Goal: Task Accomplishment & Management: Complete application form

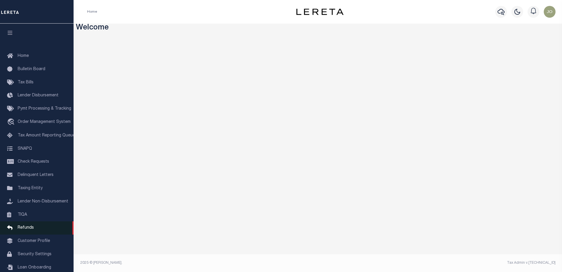
click at [46, 232] on link "Refunds" at bounding box center [37, 227] width 74 height 13
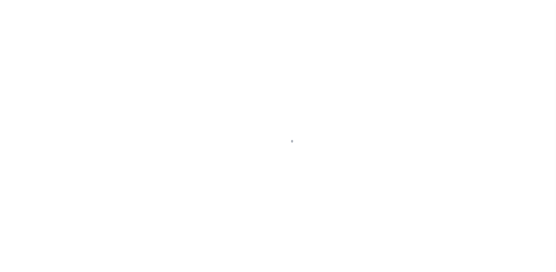
scroll to position [15, 0]
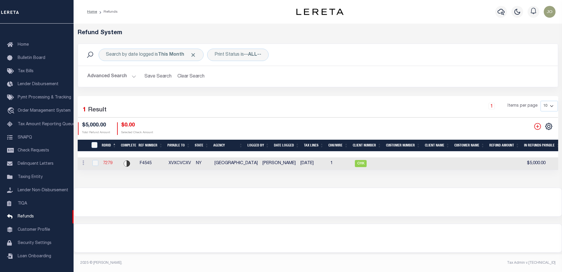
click at [110, 165] on link "7279" at bounding box center [107, 163] width 9 height 4
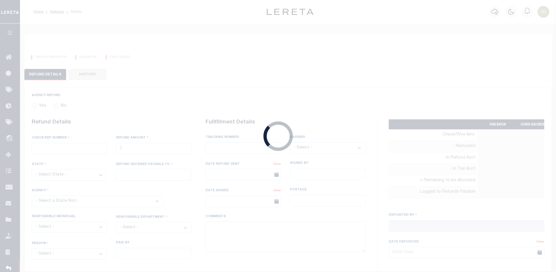
radio input "true"
type input "F4545"
type input "$5,000"
select select "NY"
type input "XVXCVCXV"
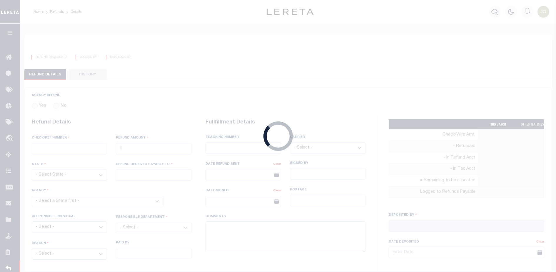
select select
type input "[PERSON_NAME]"
type input "[DATE]"
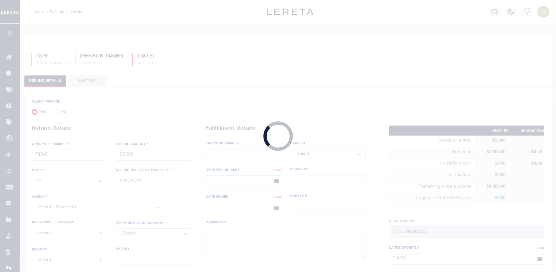
select select "3602519001"
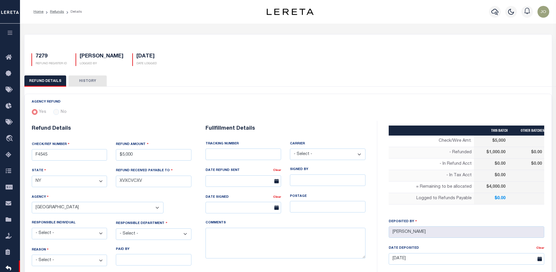
scroll to position [237, 0]
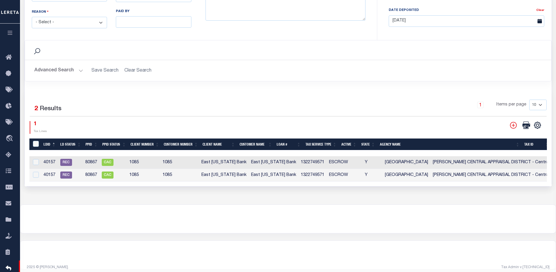
drag, startPoint x: 313, startPoint y: 184, endPoint x: 430, endPoint y: 183, distance: 116.5
click at [430, 183] on div "Selected 2 Results 1 Items per page 10 25 50 100 1 Tax Lines" at bounding box center [288, 138] width 527 height 96
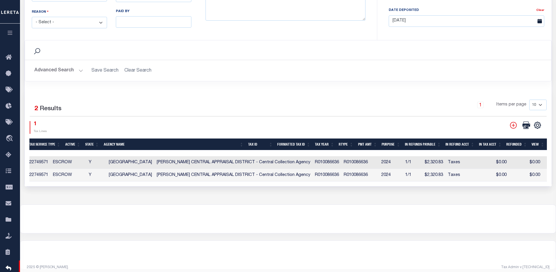
click at [421, 225] on div at bounding box center [288, 219] width 536 height 28
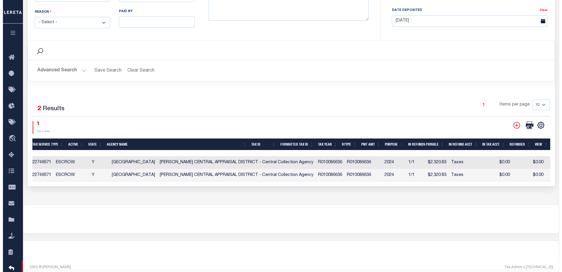
scroll to position [0, 0]
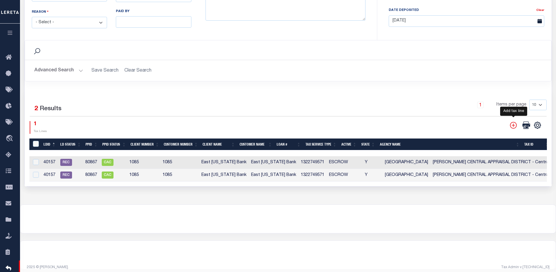
click at [513, 124] on icon "" at bounding box center [513, 125] width 7 height 7
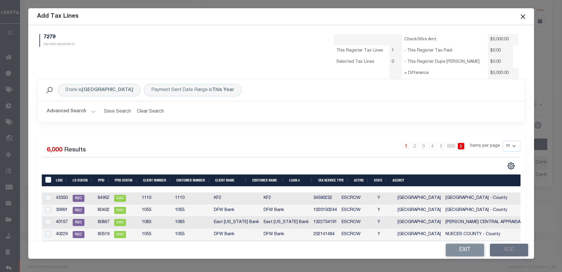
click at [51, 199] on td at bounding box center [48, 198] width 12 height 12
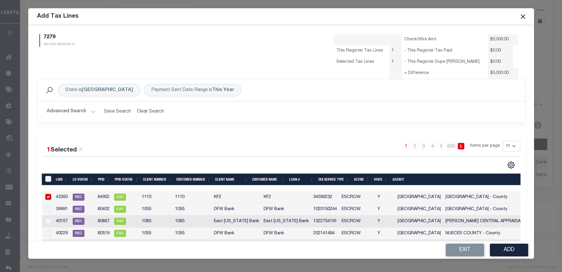
click at [51, 199] on td at bounding box center [48, 197] width 12 height 12
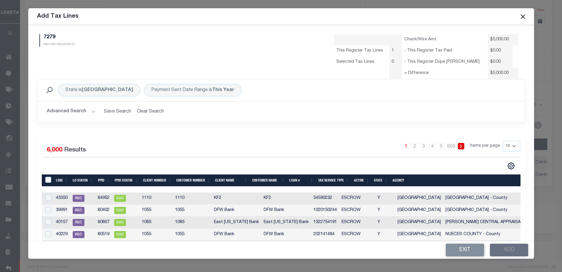
click at [51, 199] on td at bounding box center [48, 198] width 12 height 12
checkbox input "true"
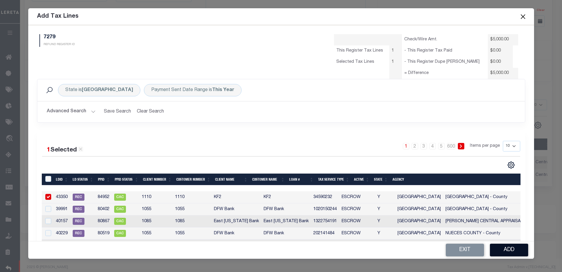
click at [498, 250] on button "Add" at bounding box center [509, 249] width 38 height 13
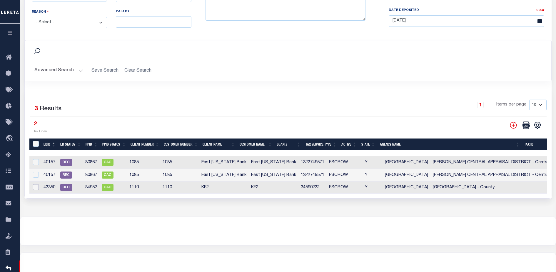
click at [35, 186] on input "checkbox" at bounding box center [36, 187] width 6 height 6
checkbox input "true"
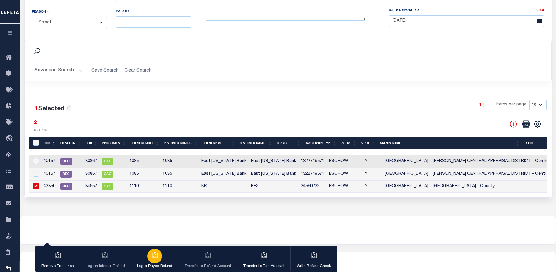
click at [158, 259] on div "button" at bounding box center [154, 255] width 15 height 15
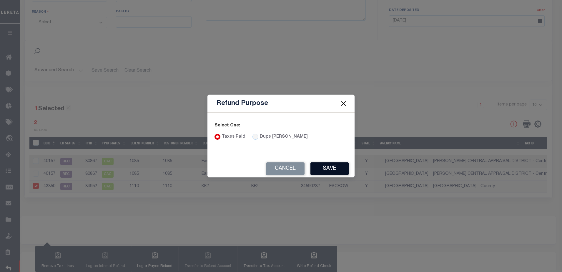
click at [323, 170] on button "Save" at bounding box center [329, 168] width 38 height 13
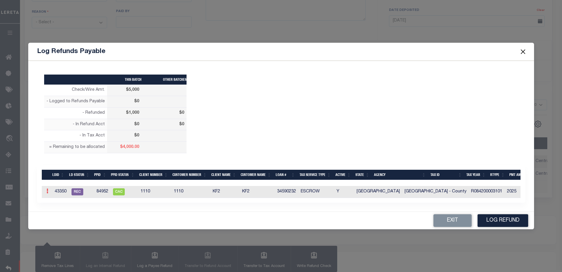
click at [47, 192] on icon at bounding box center [47, 190] width 2 height 5
click at [55, 208] on link "Edit" at bounding box center [57, 210] width 26 height 10
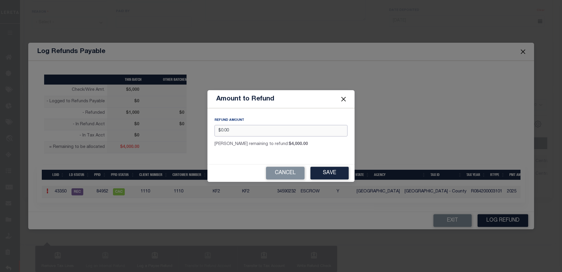
click at [223, 128] on input "$0.00" at bounding box center [281, 130] width 133 height 11
click at [320, 171] on button "Save" at bounding box center [329, 173] width 38 height 13
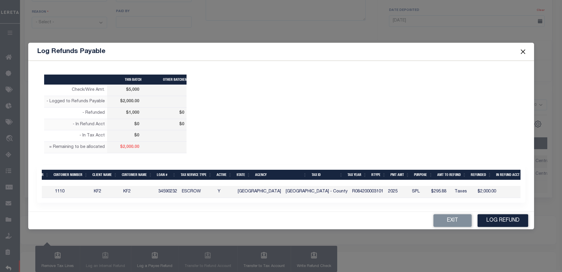
scroll to position [0, 124]
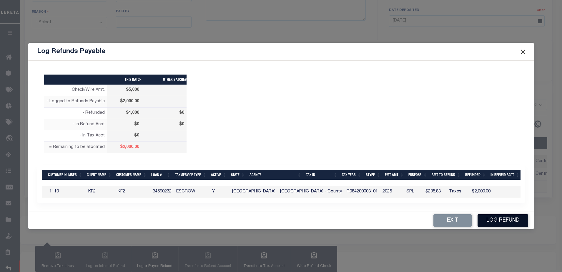
click at [489, 220] on button "Log Refund" at bounding box center [503, 220] width 51 height 13
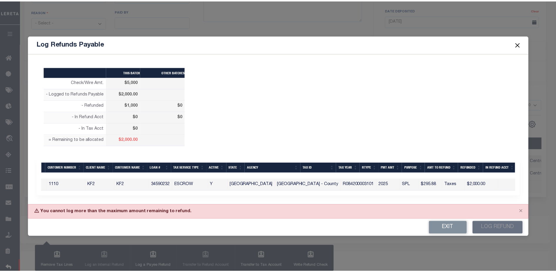
scroll to position [0, 0]
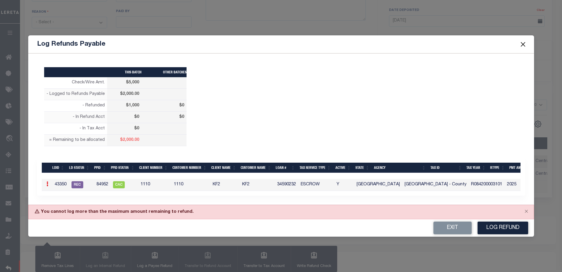
click at [45, 184] on link at bounding box center [47, 184] width 6 height 5
click at [56, 202] on link "Edit" at bounding box center [57, 203] width 26 height 10
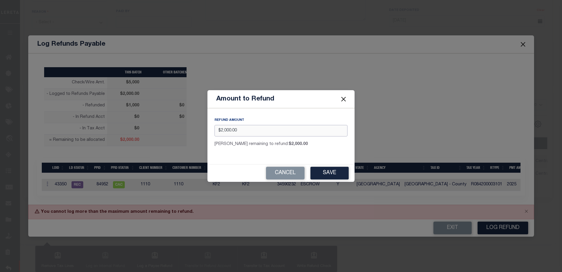
click at [245, 131] on input "$2,000.00" at bounding box center [281, 130] width 133 height 11
click at [230, 129] on input "$2,000.00" at bounding box center [281, 130] width 133 height 11
type input "$200.00"
click at [320, 172] on button "Save" at bounding box center [329, 173] width 38 height 13
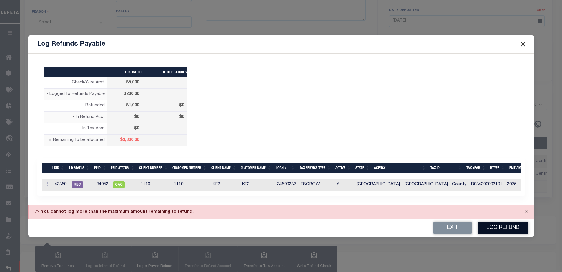
click at [488, 229] on button "Log Refund" at bounding box center [503, 227] width 51 height 13
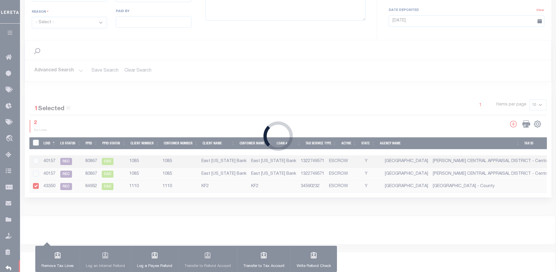
type input "$5,000"
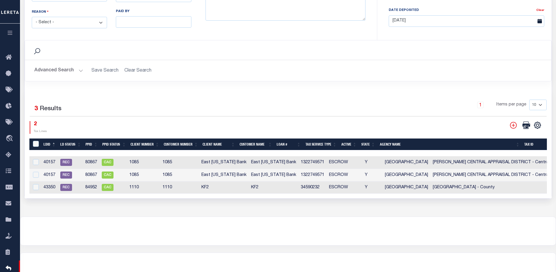
drag, startPoint x: 115, startPoint y: 197, endPoint x: 268, endPoint y: 200, distance: 153.3
click at [268, 198] on div "1 Selected 3 Results 1 Items per page 10 25 50 100 2 Tax Lines" at bounding box center [288, 144] width 527 height 108
click at [36, 185] on input "checkbox" at bounding box center [36, 187] width 6 height 6
checkbox input "true"
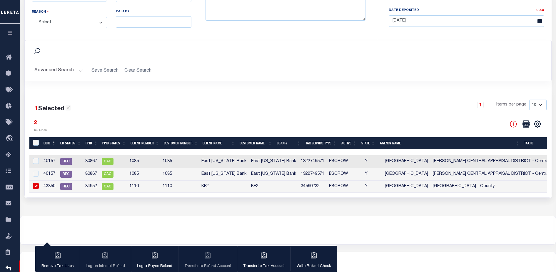
click at [114, 50] on div "Search" at bounding box center [288, 50] width 517 height 10
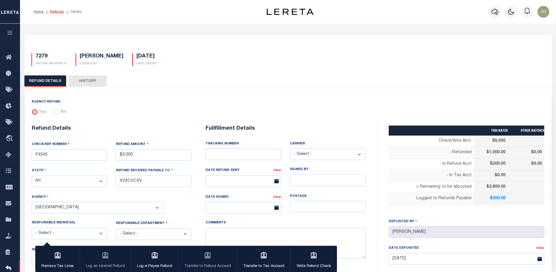
click at [57, 12] on link "Refunds" at bounding box center [57, 12] width 14 height 4
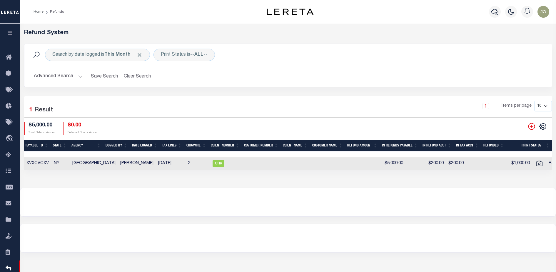
click at [547, 164] on td "Ready to Write" at bounding box center [564, 163] width 34 height 13
checkbox input "true"
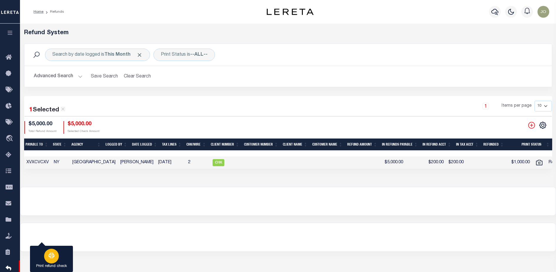
click at [56, 256] on div "button" at bounding box center [51, 255] width 15 height 15
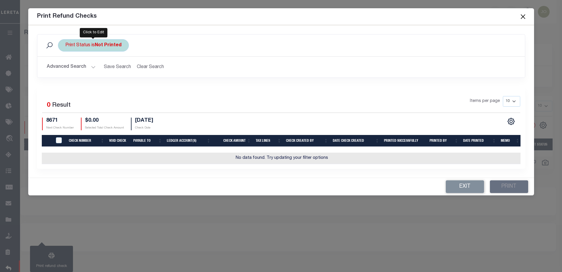
click at [85, 46] on div "Print Status is Not Printed" at bounding box center [93, 45] width 71 height 12
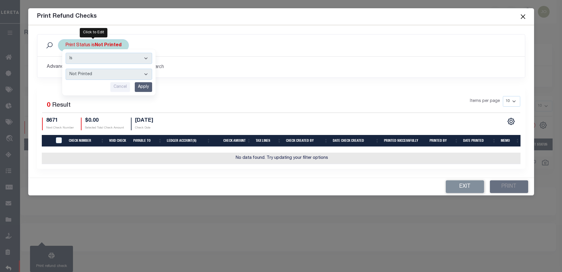
click at [110, 75] on select "Printed Not Printed" at bounding box center [109, 74] width 87 height 11
select select "true"
click at [66, 69] on select "Printed Not Printed" at bounding box center [109, 74] width 87 height 11
click at [143, 87] on input "Apply" at bounding box center [143, 87] width 17 height 10
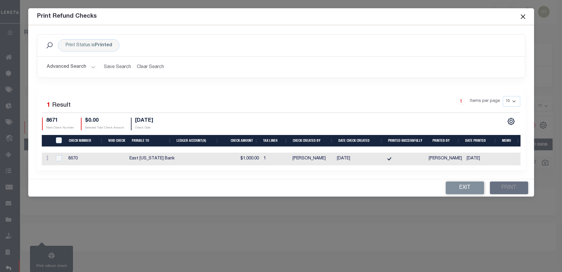
click at [522, 19] on button "Close" at bounding box center [523, 17] width 8 height 8
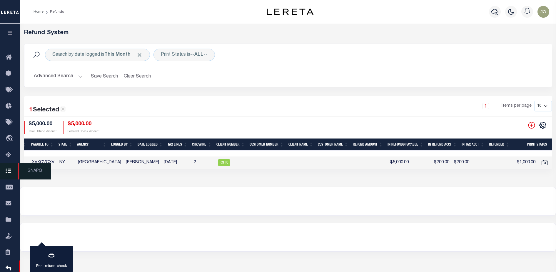
drag, startPoint x: 99, startPoint y: 173, endPoint x: 11, endPoint y: 174, distance: 88.0
click at [11, 174] on div "Home Refunds" at bounding box center [278, 134] width 556 height 268
click at [68, 169] on td "NY" at bounding box center [66, 162] width 19 height 13
checkbox input "false"
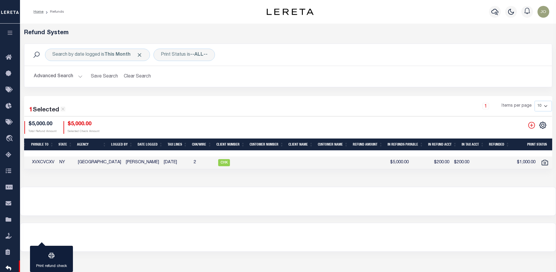
checkbox input "false"
click at [68, 169] on td "NY" at bounding box center [66, 162] width 19 height 13
checkbox input "true"
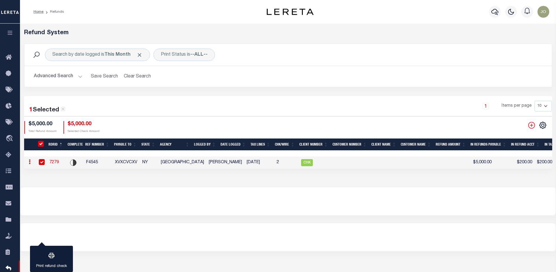
click at [30, 163] on icon at bounding box center [30, 161] width 2 height 5
click at [45, 180] on link "View Refund Detail" at bounding box center [52, 181] width 51 height 10
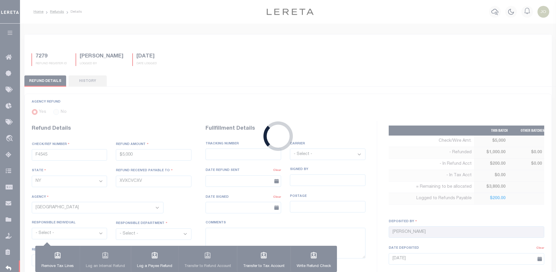
type input "$5,000"
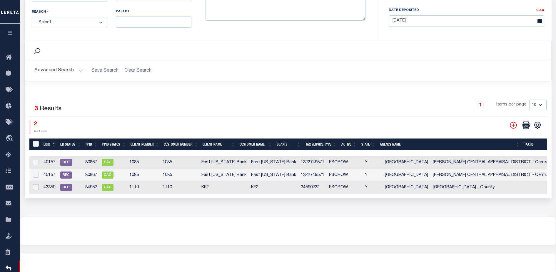
click at [36, 185] on input "checkbox" at bounding box center [36, 187] width 6 height 6
checkbox input "true"
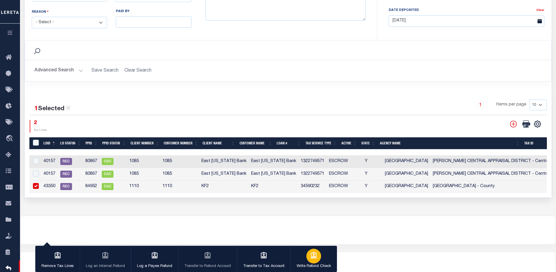
click at [319, 254] on div "button" at bounding box center [314, 255] width 15 height 15
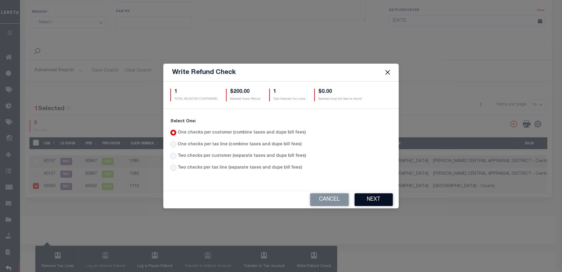
click at [364, 200] on button "Next" at bounding box center [374, 199] width 38 height 13
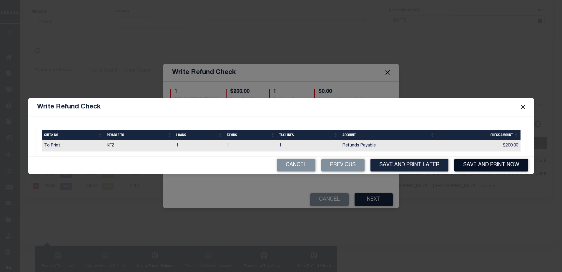
click at [489, 169] on button "Save and Print Now" at bounding box center [491, 165] width 74 height 13
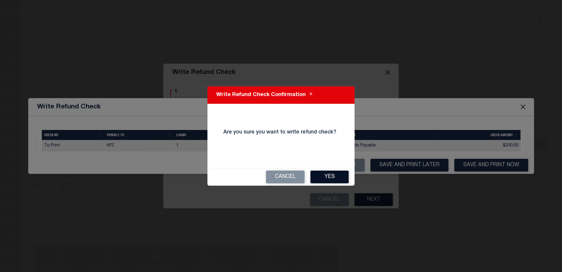
click at [326, 173] on button "Yes" at bounding box center [329, 176] width 38 height 13
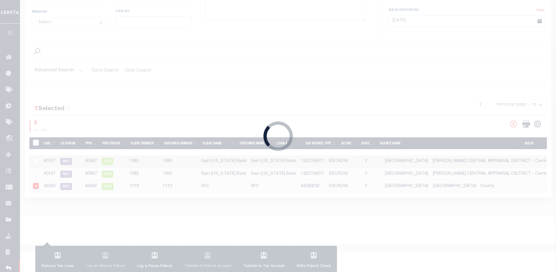
type input "$5,000"
